Goal: Task Accomplishment & Management: Use online tool/utility

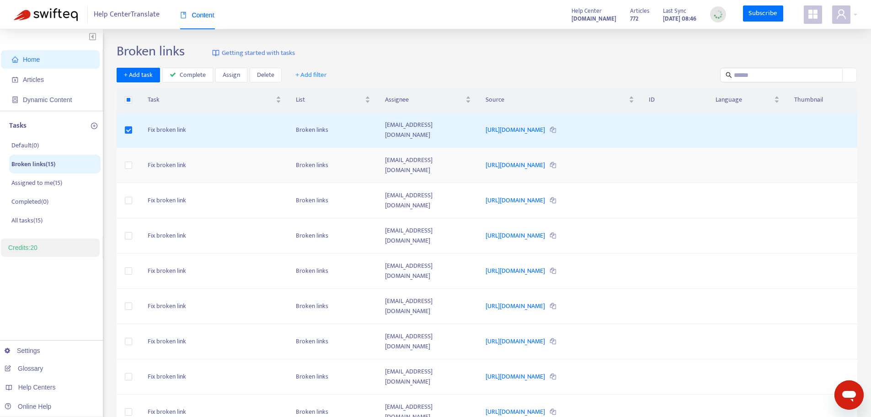
click at [556, 162] on icon at bounding box center [553, 165] width 6 height 6
click at [547, 160] on link "[URL][DOMAIN_NAME]" at bounding box center [516, 165] width 61 height 11
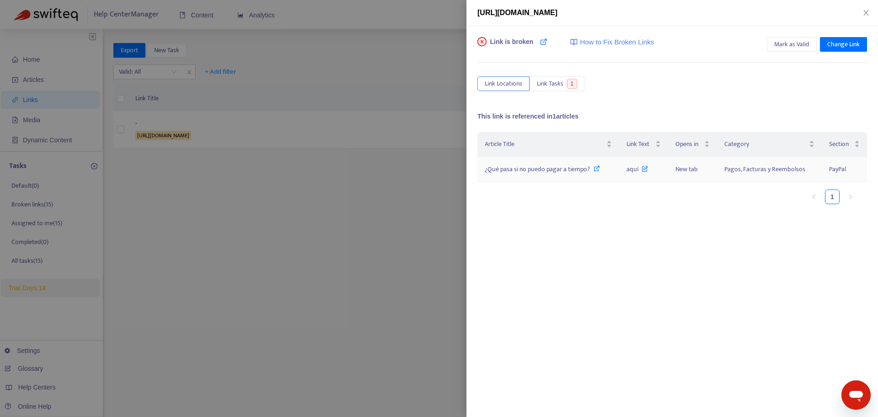
click at [595, 169] on icon at bounding box center [597, 168] width 6 height 6
click at [375, 227] on div at bounding box center [439, 208] width 878 height 417
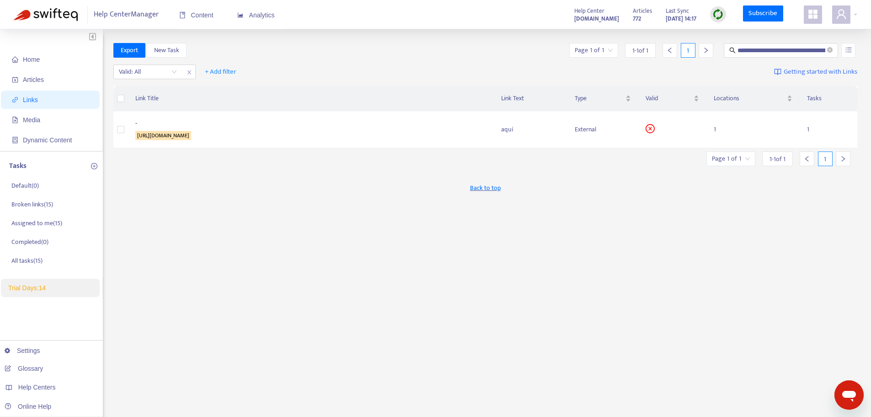
click at [485, 189] on span "Back to top" at bounding box center [485, 188] width 31 height 10
click at [46, 222] on p "Assigned to me ( 15 )" at bounding box center [36, 223] width 51 height 10
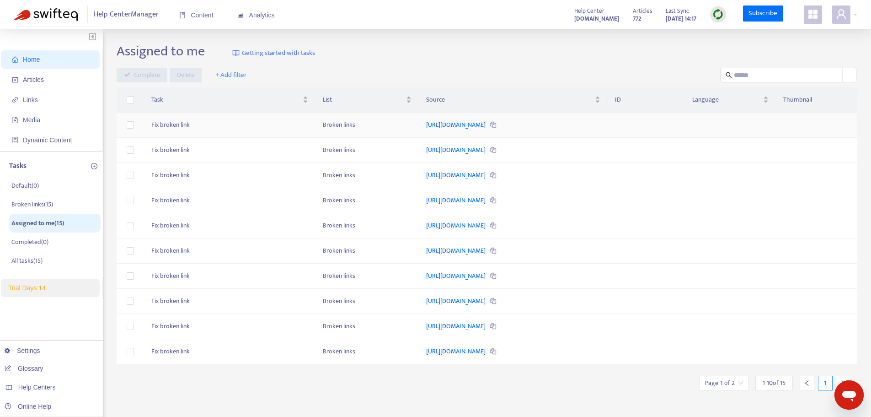
click at [496, 124] on icon at bounding box center [493, 125] width 6 height 6
click at [487, 125] on link "https://www.klarna.com/de/terms-and-conditions/" at bounding box center [456, 124] width 61 height 11
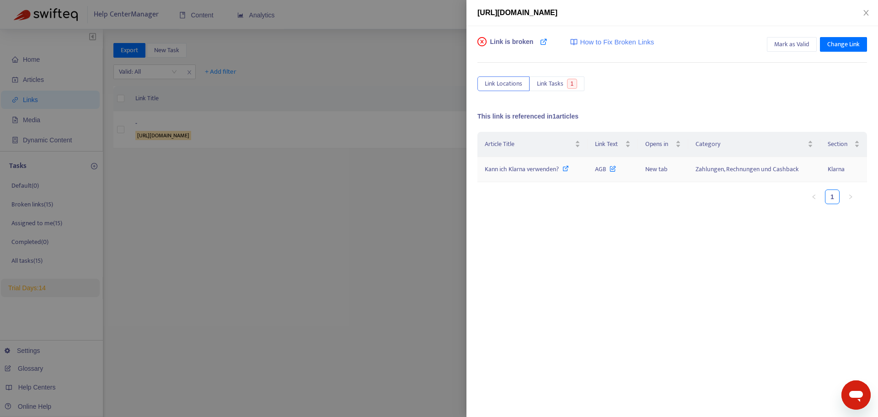
click at [565, 169] on icon at bounding box center [566, 168] width 6 height 6
drag, startPoint x: 366, startPoint y: 180, endPoint x: 349, endPoint y: 174, distance: 17.8
click at [366, 180] on div at bounding box center [439, 208] width 878 height 417
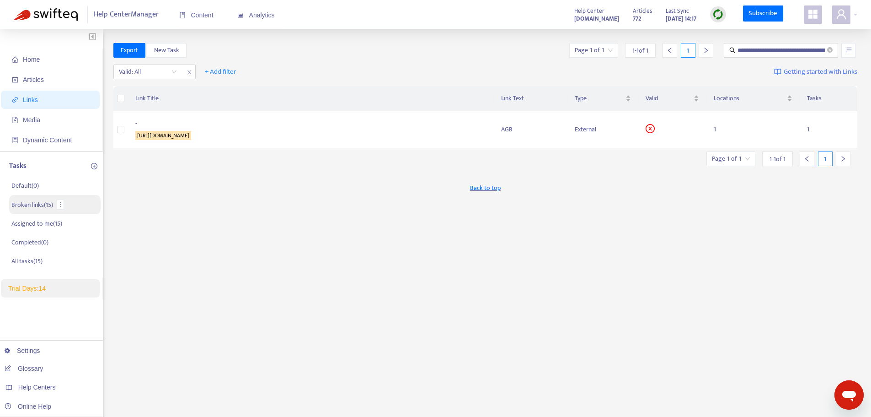
click at [44, 203] on p "Broken links ( 15 )" at bounding box center [32, 205] width 42 height 10
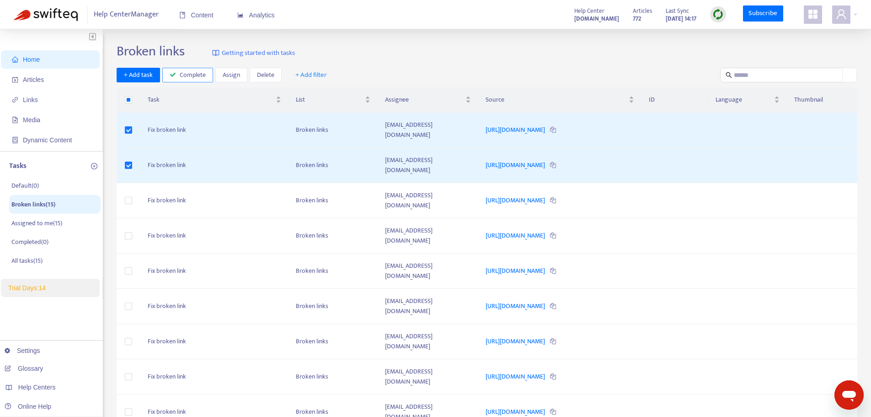
click at [184, 76] on span "Complete" at bounding box center [193, 75] width 26 height 10
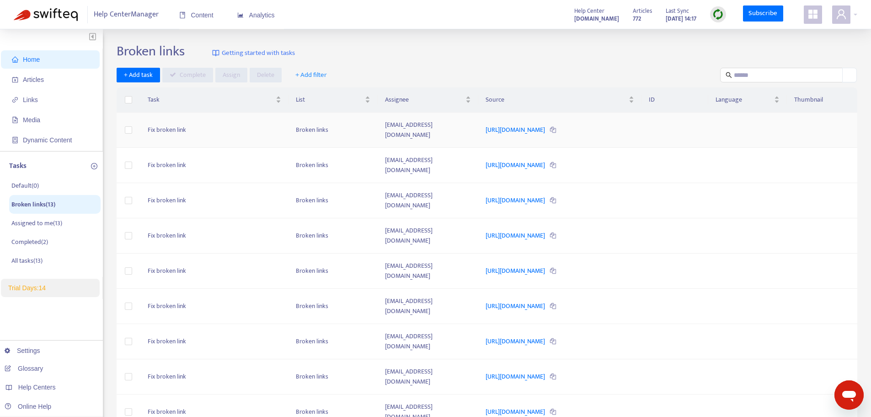
click at [556, 127] on icon at bounding box center [553, 130] width 6 height 6
click at [547, 125] on link "https://www.klarna.com/fi/terms-and-conditions/" at bounding box center [516, 129] width 61 height 11
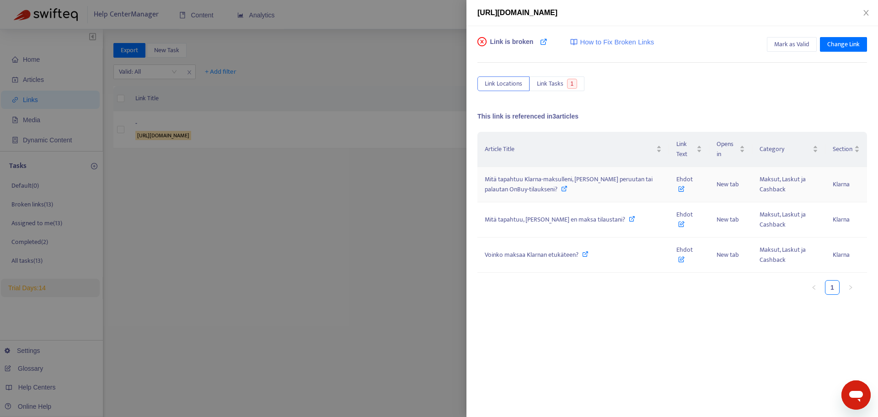
click at [561, 189] on icon at bounding box center [564, 188] width 6 height 6
click at [568, 219] on span "Mitä tapahtuu, jos en maksa tilaustani?" at bounding box center [555, 219] width 140 height 11
click at [582, 253] on icon at bounding box center [585, 254] width 6 height 6
click at [523, 184] on span "Mitä tapahtuu Klarna-maksulleni, jos peruutan tai palautan OnBuy-tilaukseni?" at bounding box center [569, 184] width 168 height 21
click at [378, 215] on div at bounding box center [439, 208] width 878 height 417
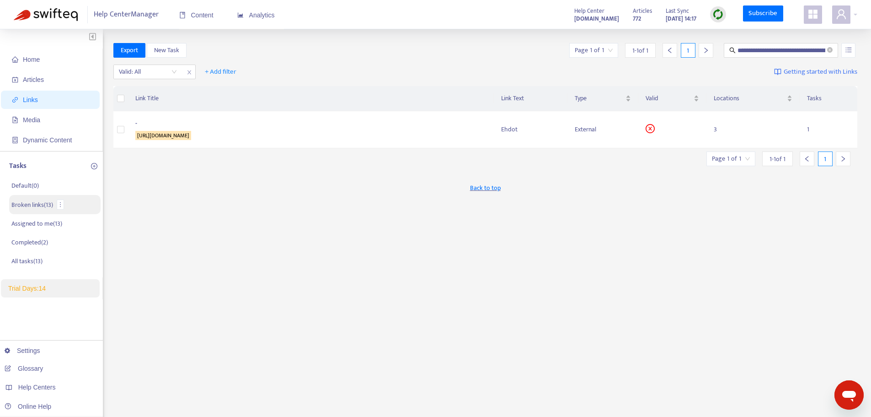
click at [51, 200] on p "Broken links ( 13 )" at bounding box center [32, 205] width 42 height 10
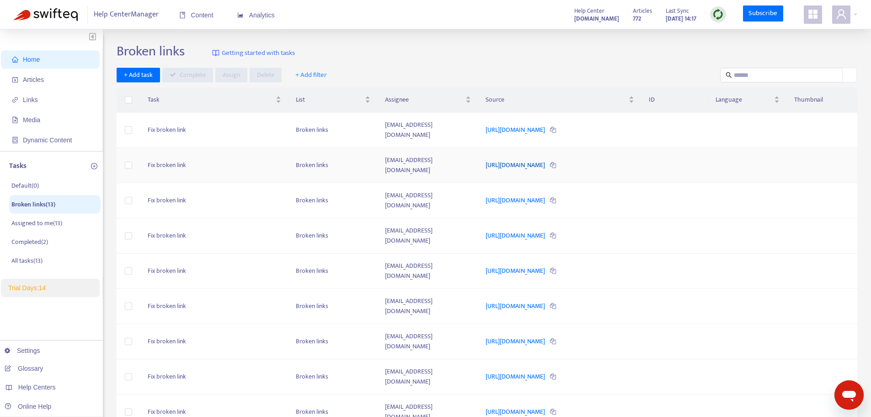
click at [497, 160] on link "[URL][DOMAIN_NAME]" at bounding box center [516, 165] width 61 height 11
click at [37, 98] on span "Links" at bounding box center [52, 100] width 81 height 18
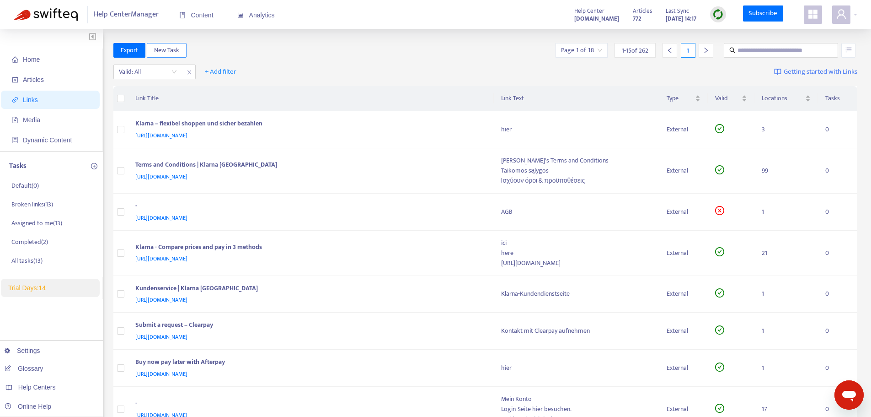
click at [161, 53] on span "New Task" at bounding box center [166, 50] width 25 height 10
click at [403, 83] on div "Valid: All + Add filter Getting started with Links" at bounding box center [485, 73] width 745 height 25
click at [44, 206] on p "Broken links ( 13 )" at bounding box center [32, 205] width 42 height 10
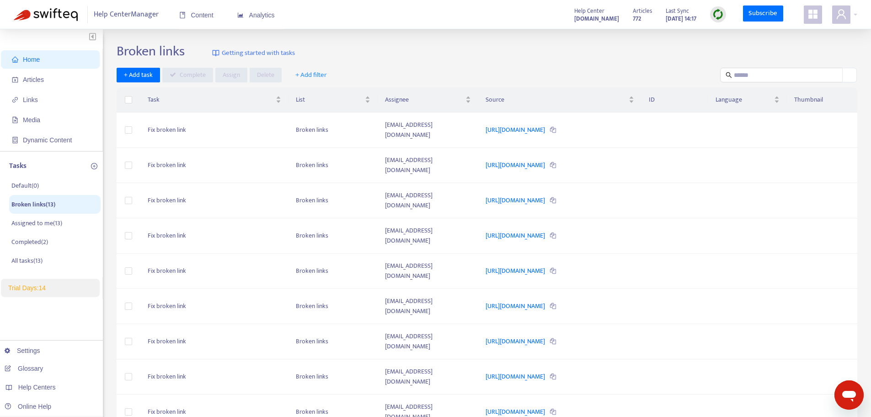
click at [718, 14] on img at bounding box center [718, 14] width 11 height 11
click at [729, 30] on link "Quick Sync" at bounding box center [737, 33] width 39 height 11
click at [455, 51] on div "Broken links Getting started with tasks" at bounding box center [487, 53] width 741 height 20
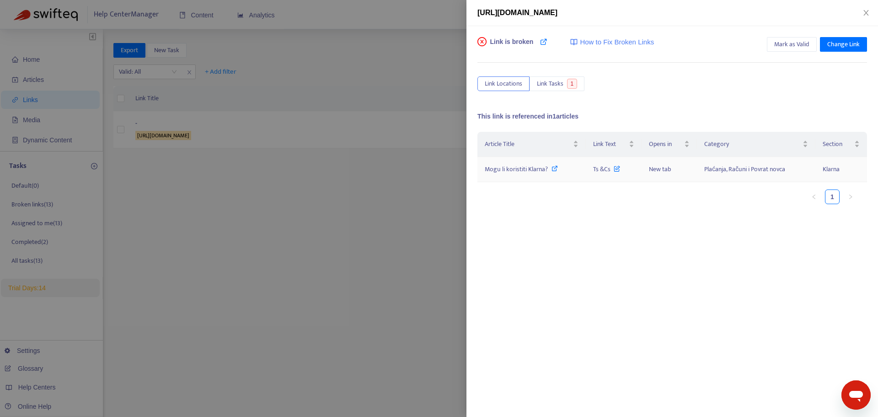
click at [545, 170] on span "Mogu li koristiti Klarna?" at bounding box center [516, 169] width 63 height 11
